Goal: Information Seeking & Learning: Learn about a topic

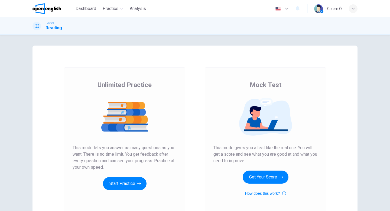
click at [135, 176] on div "Unlimited Practice This mode lets you answer as many questions as you want. The…" at bounding box center [125, 134] width 104 height 109
click at [138, 182] on icon "button" at bounding box center [139, 183] width 4 height 5
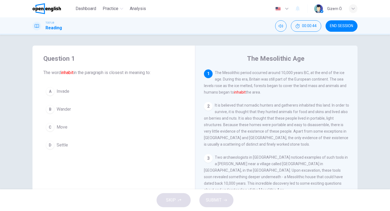
click at [66, 95] on button "A Invade" at bounding box center [113, 91] width 141 height 14
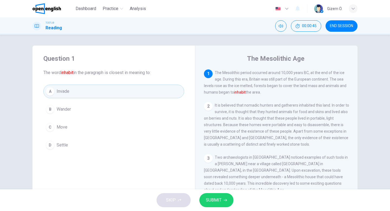
click at [214, 200] on span "SUBMIT" at bounding box center [214, 200] width 16 height 8
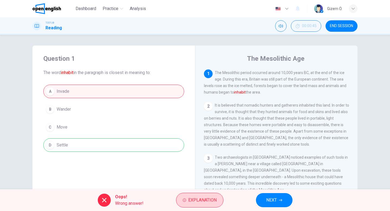
click at [213, 200] on span "Explanation" at bounding box center [202, 200] width 28 height 8
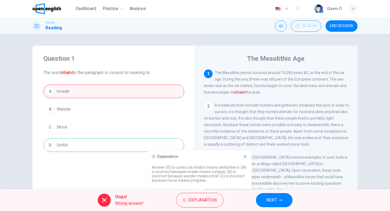
click at [264, 194] on button "NEXT" at bounding box center [274, 200] width 37 height 14
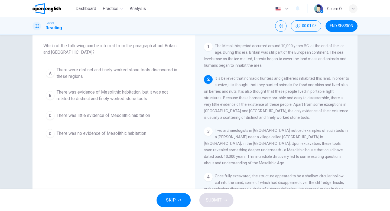
scroll to position [28, 0]
click at [107, 117] on span "There was little evidence of Mesolithic habitation" at bounding box center [103, 114] width 93 height 6
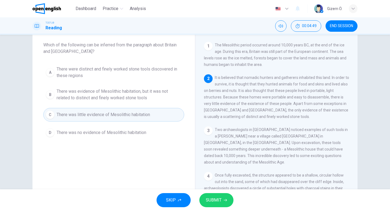
click at [219, 198] on span "SUBMIT" at bounding box center [214, 200] width 16 height 8
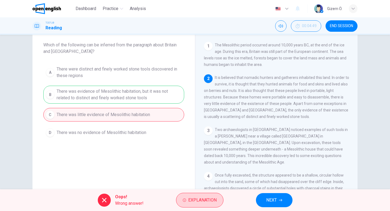
click at [200, 204] on button "Explanation" at bounding box center [199, 200] width 47 height 15
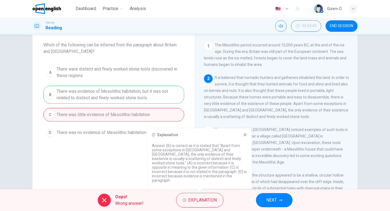
click at [275, 197] on span "NEXT" at bounding box center [271, 200] width 11 height 8
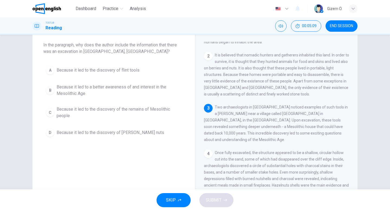
scroll to position [24, 0]
click at [145, 96] on span "Because it led to a better awareness of and interest in the Mesolithic Age" at bounding box center [119, 90] width 125 height 13
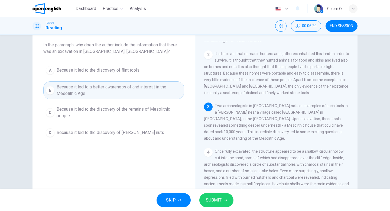
click at [226, 201] on button "SUBMIT" at bounding box center [216, 200] width 34 height 14
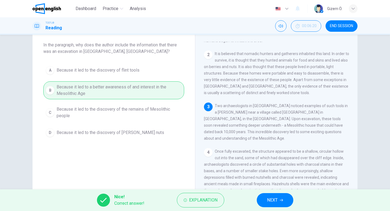
click at [260, 204] on button "NEXT" at bounding box center [275, 200] width 37 height 14
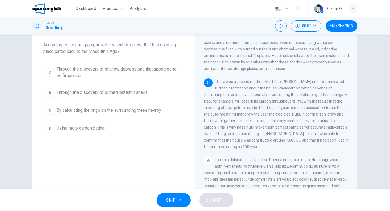
scroll to position [154, 0]
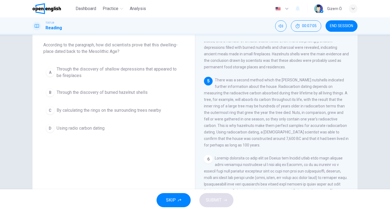
click at [287, 93] on span "There was a second method which the [PERSON_NAME] nutshells indicated further i…" at bounding box center [276, 112] width 145 height 69
click at [128, 97] on button "B Through the discovery of burned hazelnut shells" at bounding box center [113, 93] width 141 height 14
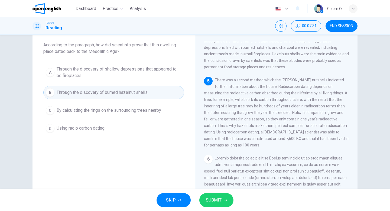
click at [208, 196] on span "SUBMIT" at bounding box center [214, 200] width 16 height 8
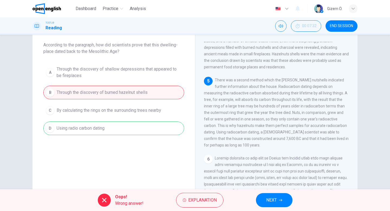
click at [261, 201] on button "NEXT" at bounding box center [274, 200] width 37 height 14
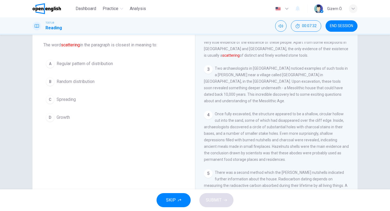
scroll to position [32, 0]
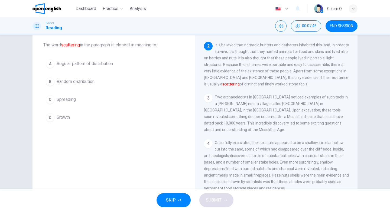
click at [99, 69] on button "A Regular pattern of distribution" at bounding box center [113, 64] width 141 height 14
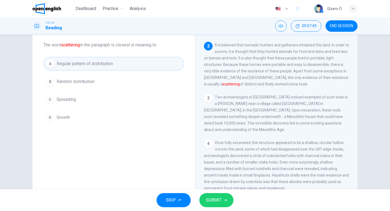
click at [218, 199] on span "SUBMIT" at bounding box center [214, 200] width 16 height 8
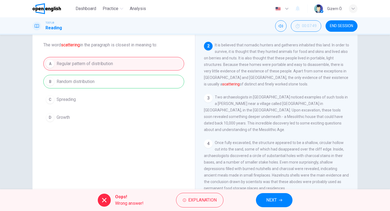
click at [218, 199] on button "Explanation" at bounding box center [199, 200] width 47 height 15
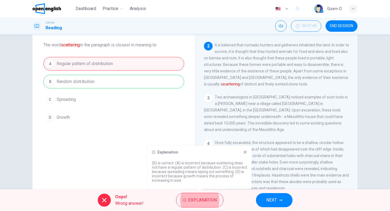
click at [268, 202] on span "NEXT" at bounding box center [271, 200] width 11 height 8
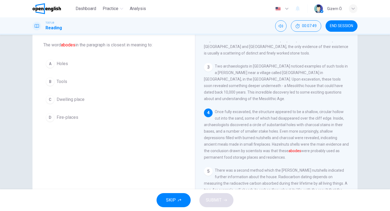
scroll to position [74, 0]
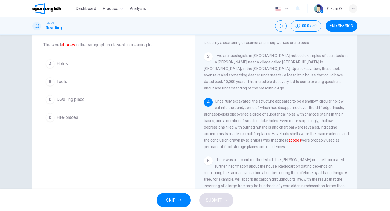
click at [232, 89] on div "1 The Mesolithic period occurred around 10,000 years BC, at the end of the ice …" at bounding box center [280, 120] width 152 height 156
click at [75, 85] on button "B Tools" at bounding box center [113, 82] width 141 height 14
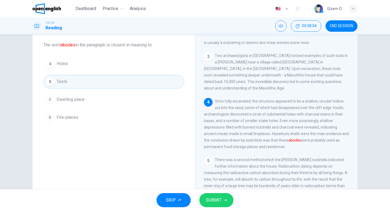
click at [210, 202] on span "SUBMIT" at bounding box center [214, 200] width 16 height 8
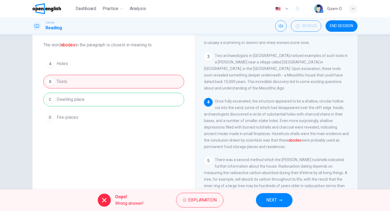
click at [275, 199] on span "NEXT" at bounding box center [271, 200] width 11 height 8
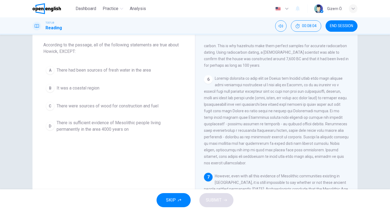
scroll to position [241, 0]
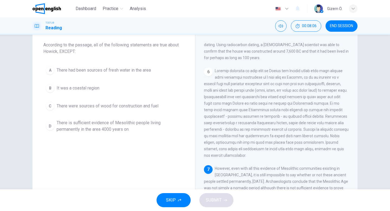
click at [343, 25] on span "END SESSION" at bounding box center [341, 26] width 23 height 4
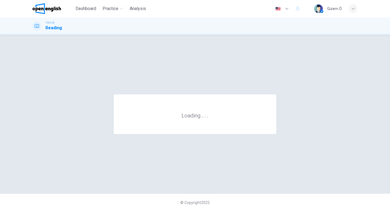
scroll to position [0, 0]
